Goal: Find specific page/section: Find specific page/section

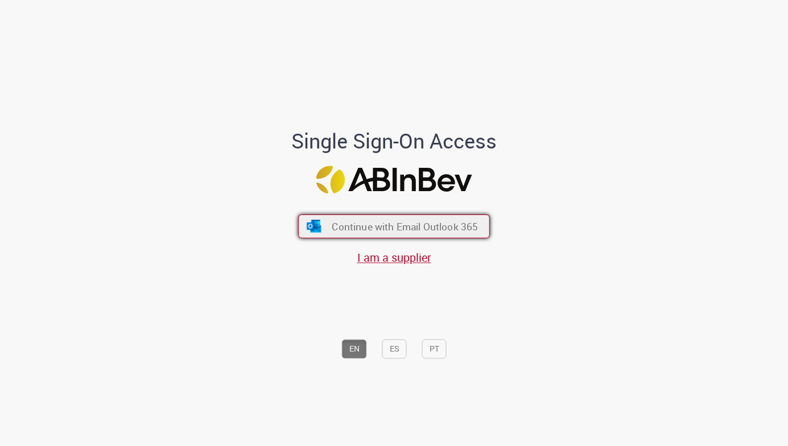
click at [369, 228] on span "Continue with Email Outlook 365" at bounding box center [405, 226] width 146 height 13
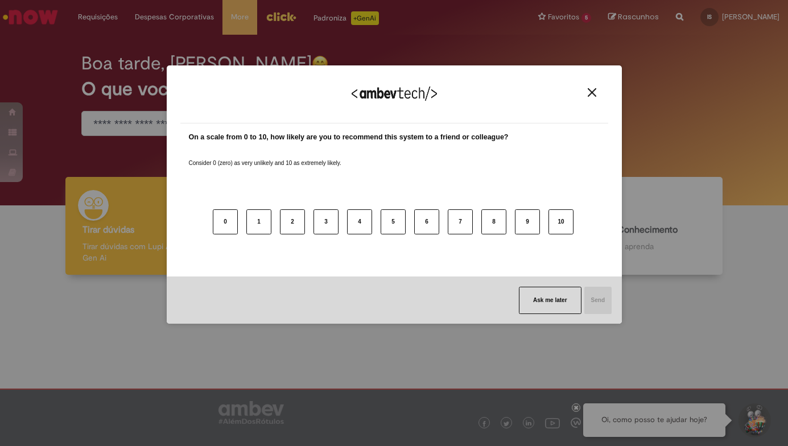
click at [592, 90] on img "Close" at bounding box center [592, 92] width 9 height 9
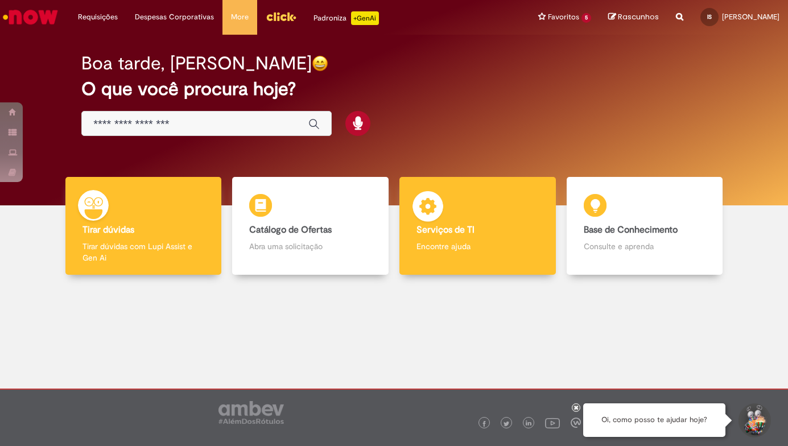
click at [505, 262] on div "Serviços de TI Serviços de TI Encontre ajuda" at bounding box center [477, 226] width 156 height 98
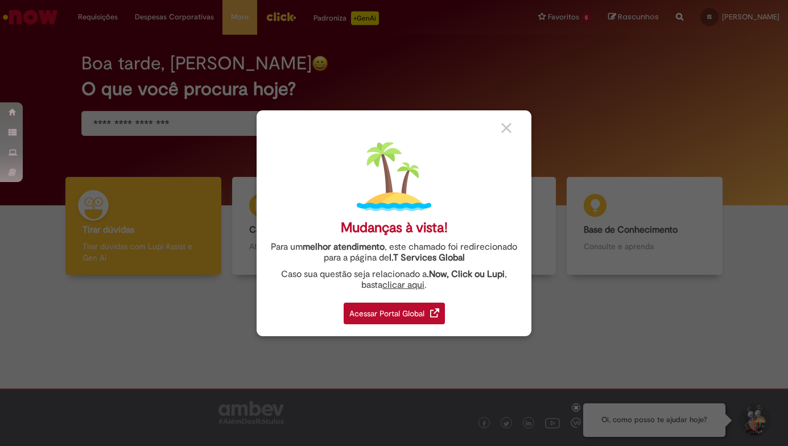
click at [411, 315] on div "Acessar Portal Global" at bounding box center [394, 314] width 101 height 22
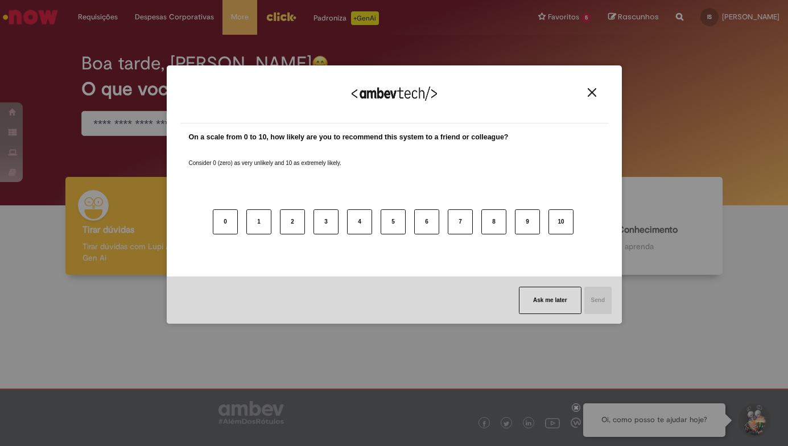
click at [592, 92] on img "Close" at bounding box center [592, 92] width 9 height 9
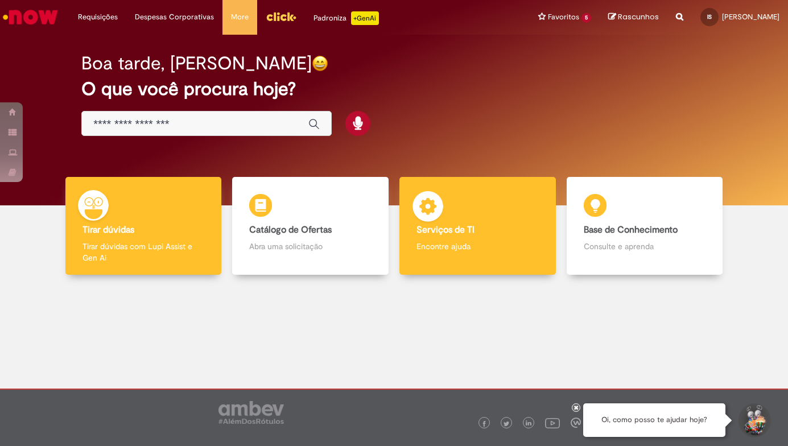
click at [466, 203] on div "Serviços de TI Serviços de TI Encontre ajuda" at bounding box center [477, 226] width 156 height 98
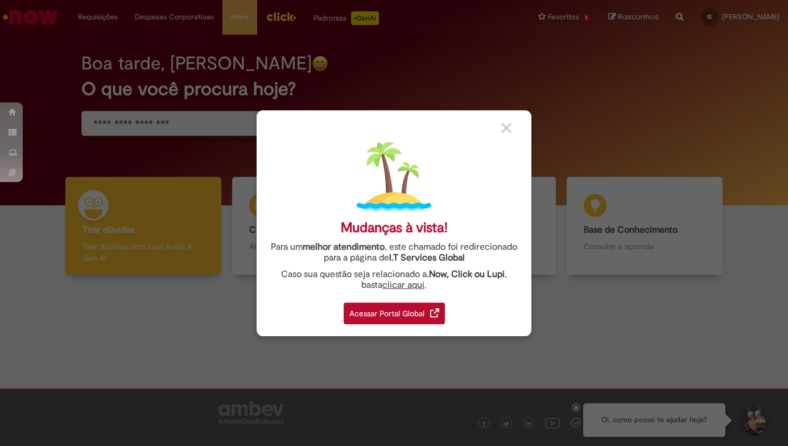
click at [379, 308] on div "Acessar Portal Global" at bounding box center [394, 314] width 101 height 22
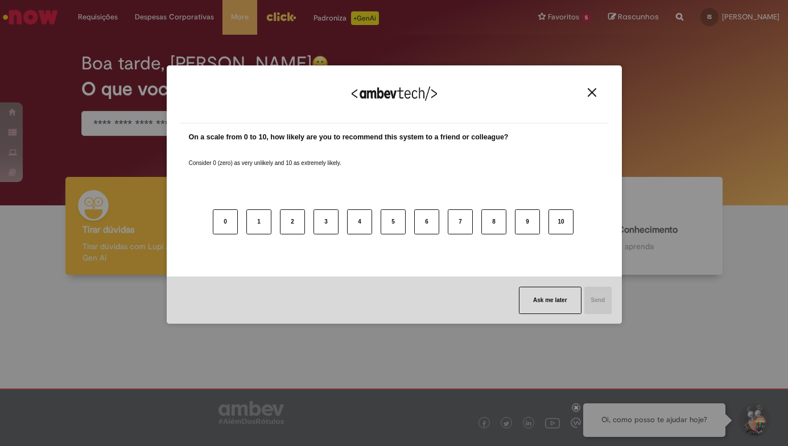
click at [588, 92] on img "Close" at bounding box center [592, 92] width 9 height 9
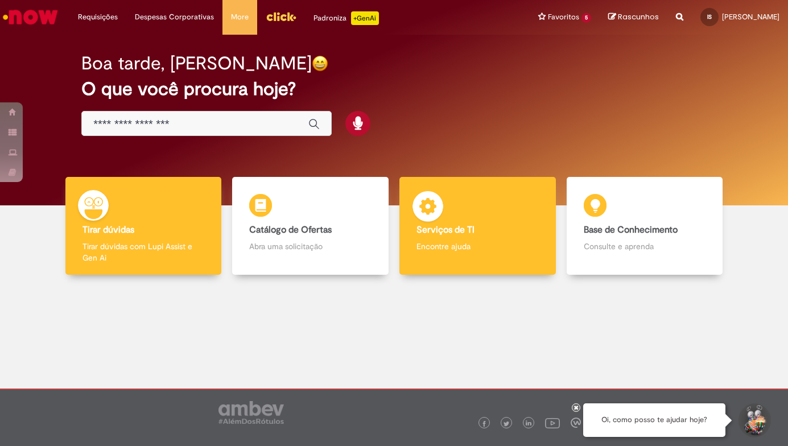
click at [469, 243] on p "Encontre ajuda" at bounding box center [478, 246] width 122 height 11
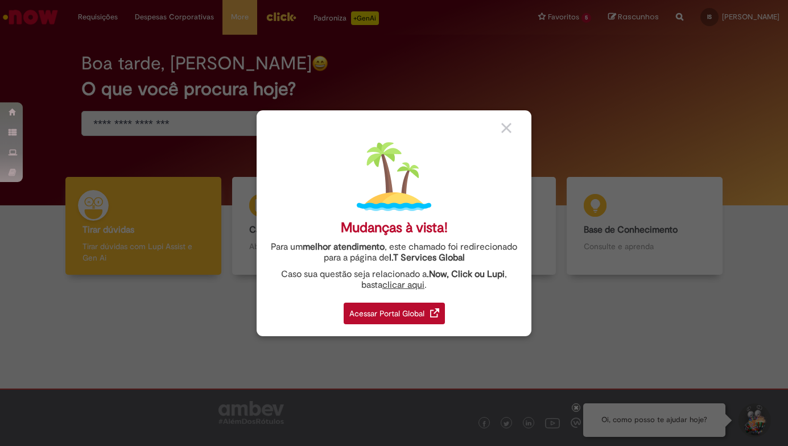
click at [422, 307] on div "Acessar Portal Global" at bounding box center [394, 314] width 101 height 22
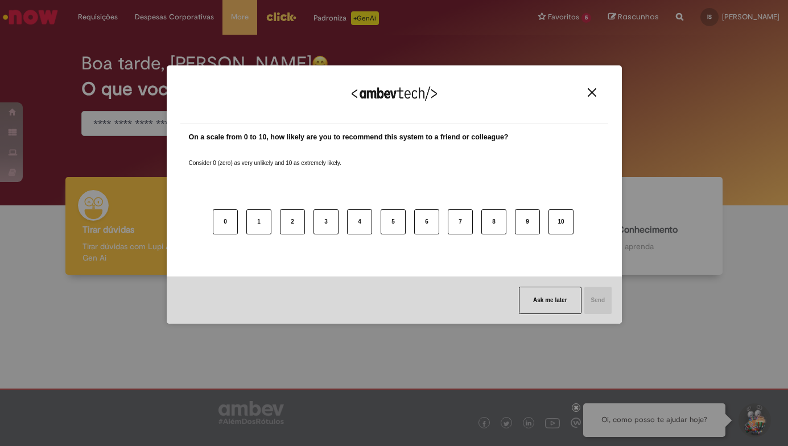
click at [591, 89] on img "Close" at bounding box center [592, 92] width 9 height 9
